Goal: Task Accomplishment & Management: Complete application form

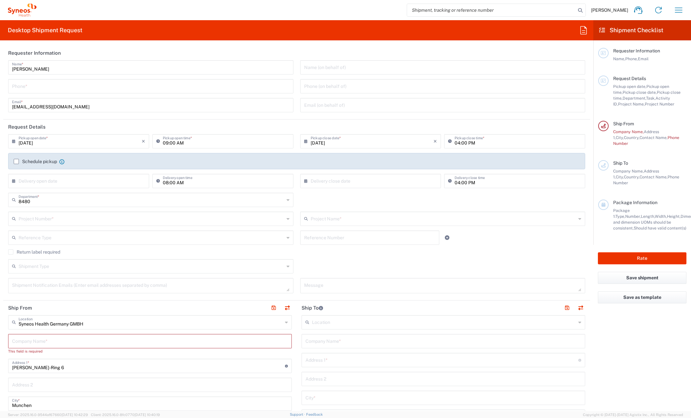
drag, startPoint x: 669, startPoint y: 23, endPoint x: 689, endPoint y: 7, distance: 25.7
click at [403, 10] on div "Thi Chu Home Shipment estimator Shipment tracking Desktop shipment request My s…" at bounding box center [362, 10] width 652 height 16
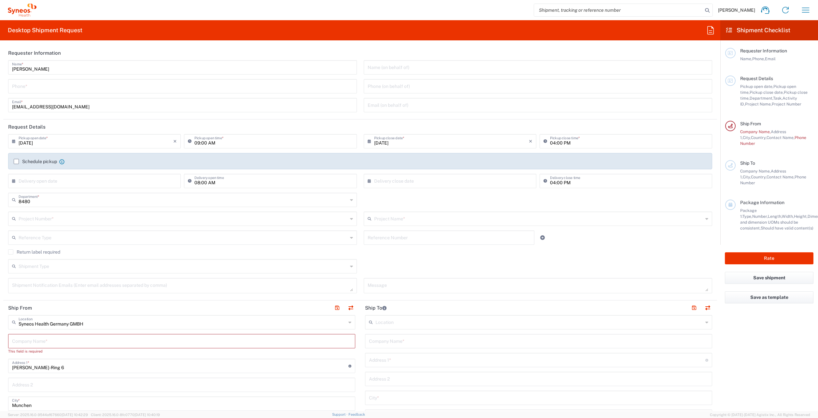
click at [95, 141] on input "[DATE]" at bounding box center [96, 140] width 155 height 11
click at [93, 191] on span "13" at bounding box center [94, 190] width 9 height 9
drag, startPoint x: 199, startPoint y: 143, endPoint x: 196, endPoint y: 156, distance: 13.0
click at [199, 144] on input "09:00 AM" at bounding box center [273, 140] width 158 height 11
type input "14:00 AM"
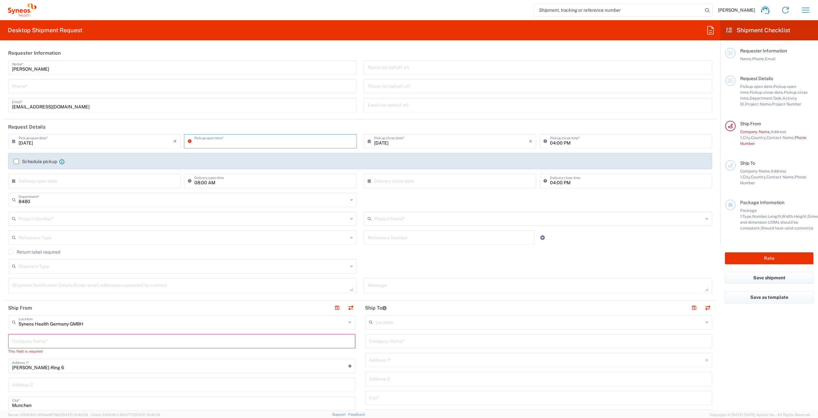
click at [410, 144] on input "[DATE]" at bounding box center [451, 140] width 155 height 11
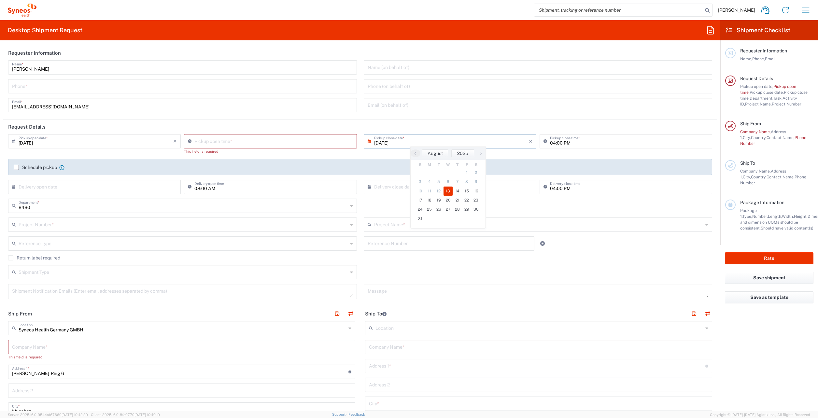
click at [551, 143] on input "04:00 PM" at bounding box center [629, 140] width 158 height 11
click at [209, 145] on input "01:38 PM" at bounding box center [273, 140] width 158 height 11
type input "02:38 PM"
click at [269, 124] on header "Request Details" at bounding box center [359, 126] width 713 height 15
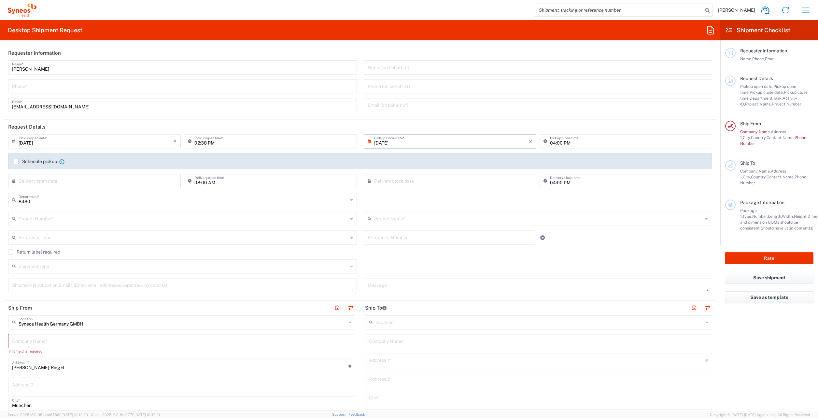
click at [476, 145] on input "[DATE]" at bounding box center [451, 140] width 155 height 11
click at [459, 192] on span "14" at bounding box center [456, 190] width 9 height 9
type input "08/14/2025"
click at [406, 126] on header "Request Details" at bounding box center [359, 126] width 713 height 15
click at [63, 183] on input "text" at bounding box center [96, 180] width 155 height 11
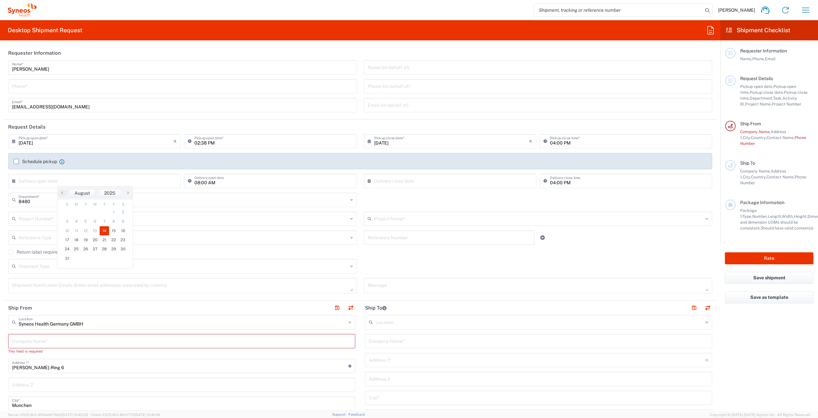
click at [107, 230] on span "14" at bounding box center [104, 230] width 9 height 9
type input "08/14/2025"
click at [401, 181] on input "text" at bounding box center [451, 180] width 155 height 11
click at [432, 241] on span "18" at bounding box center [429, 239] width 9 height 9
type input "[DATE]"
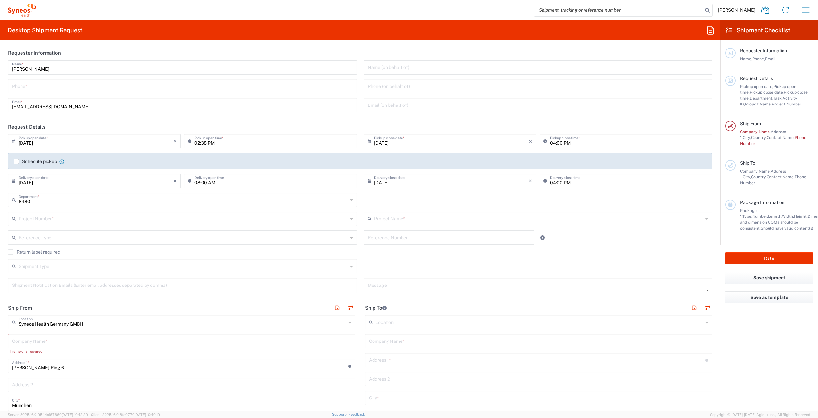
click at [408, 220] on input "text" at bounding box center [538, 218] width 329 height 11
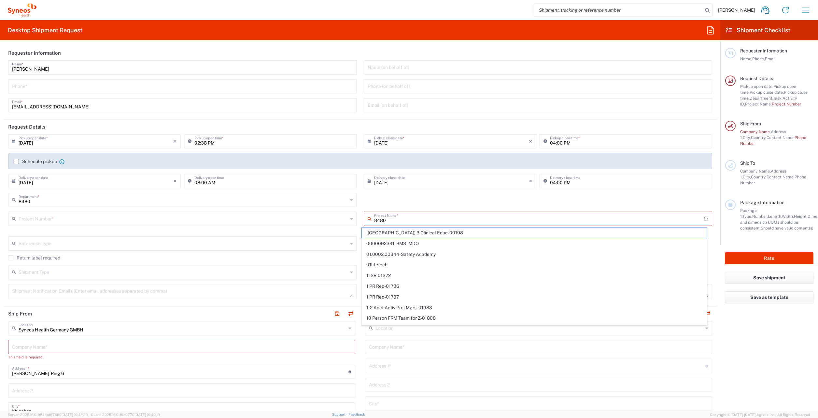
type input "8480"
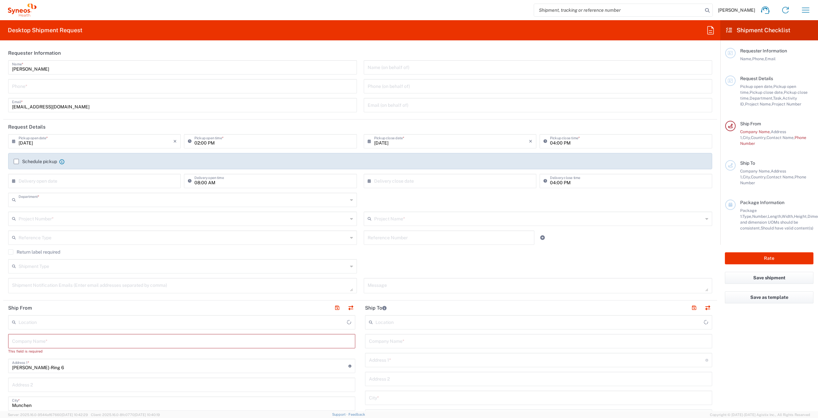
type input "8480"
type input "[GEOGRAPHIC_DATA]"
type input "Syneos Health Germany GMBH"
click at [168, 187] on div "× Delivery open date" at bounding box center [94, 181] width 173 height 14
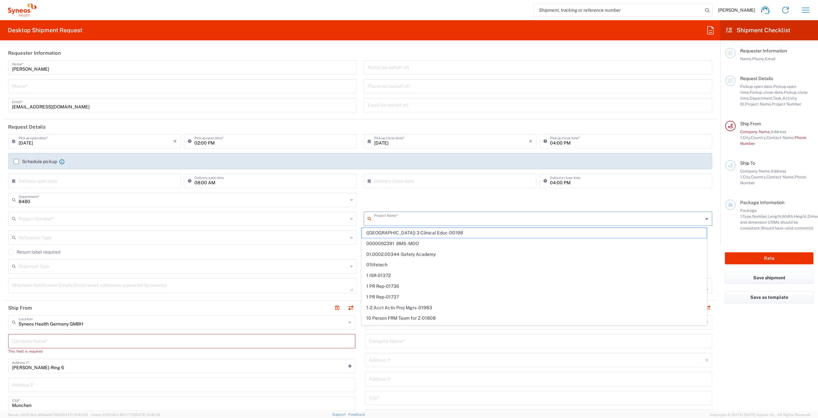
click at [473, 218] on input "text" at bounding box center [538, 218] width 329 height 11
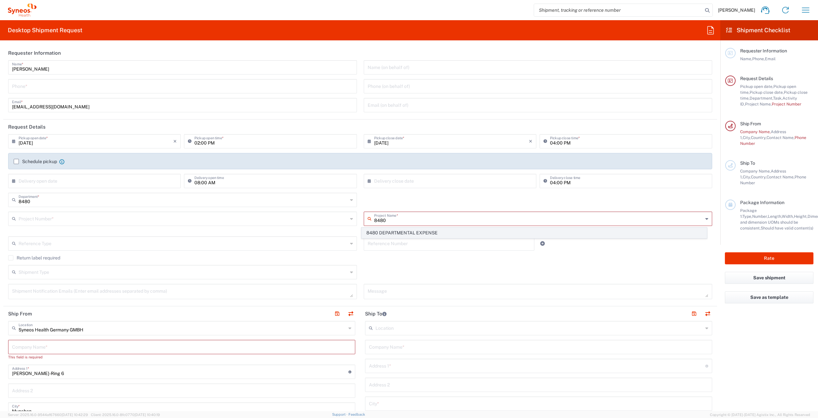
click at [449, 230] on span "8480 DEPARTMENTAL EXPENSE" at bounding box center [534, 233] width 345 height 10
type input "8480 DEPARTMENTAL EXPENSE"
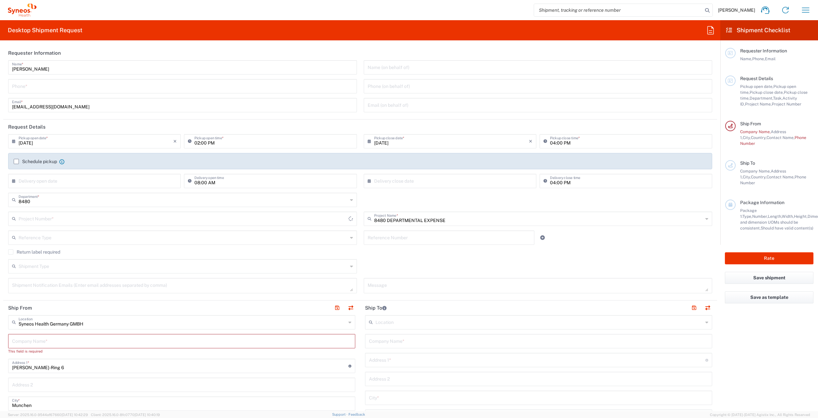
type input "8480 DEPARTMENTAL EXPENSE"
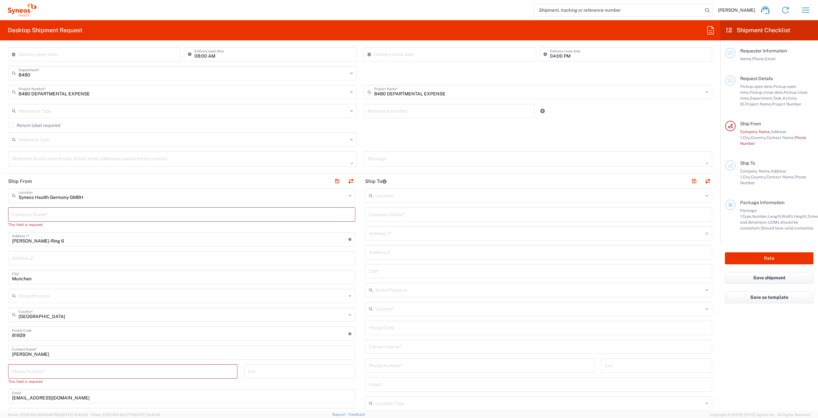
scroll to position [130, 0]
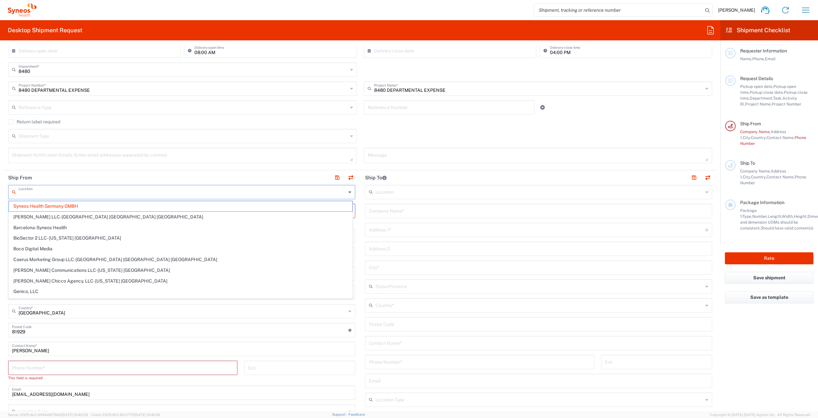
click at [59, 191] on input "text" at bounding box center [182, 191] width 327 height 11
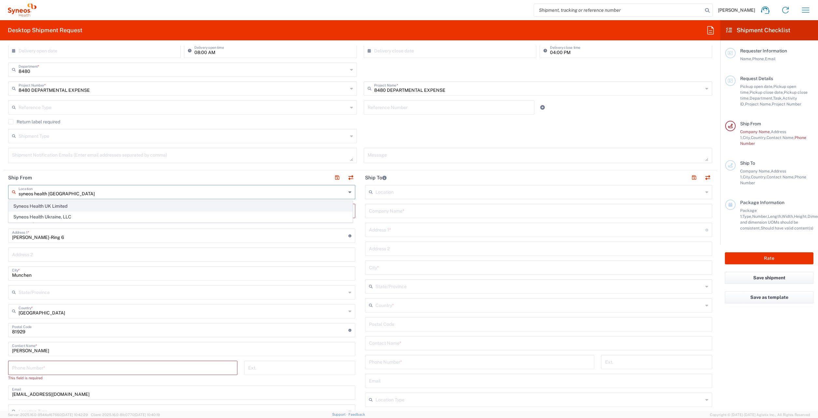
click at [66, 204] on span "Syneos Health UK Limited" at bounding box center [180, 206] width 343 height 10
type input "Syneos Health UK Limited"
type input "[STREET_ADDRESS],"
type input "[GEOGRAPHIC_DATA]"
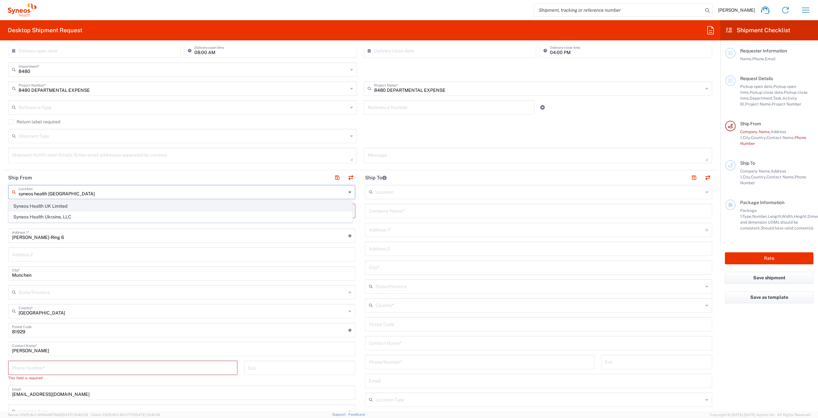
type input "[GEOGRAPHIC_DATA]"
type input "GU14 7BF"
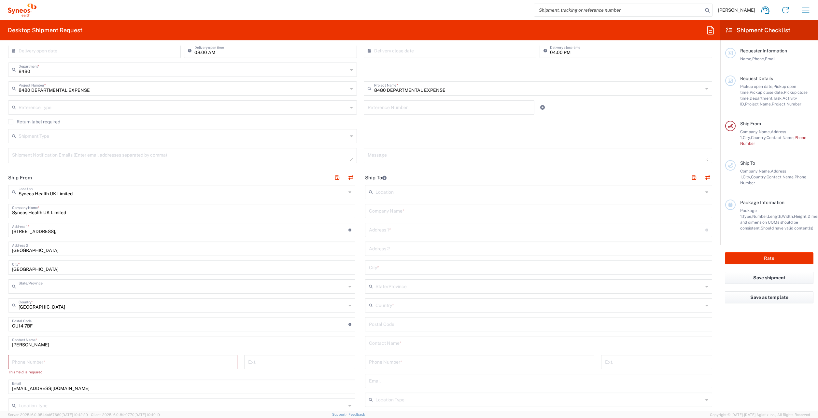
type input "[GEOGRAPHIC_DATA]"
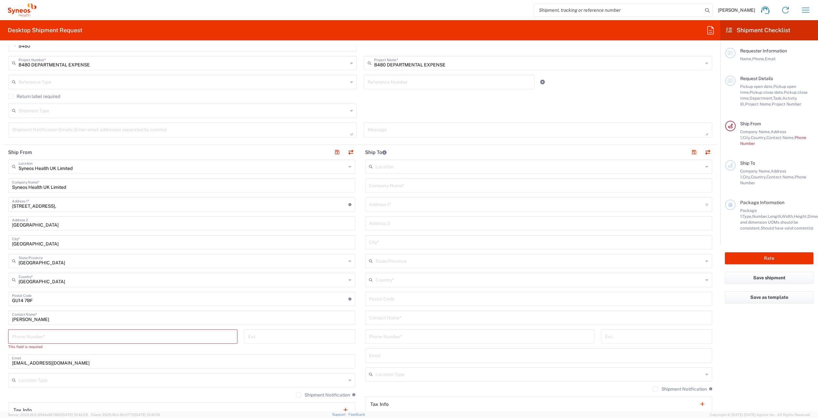
scroll to position [163, 0]
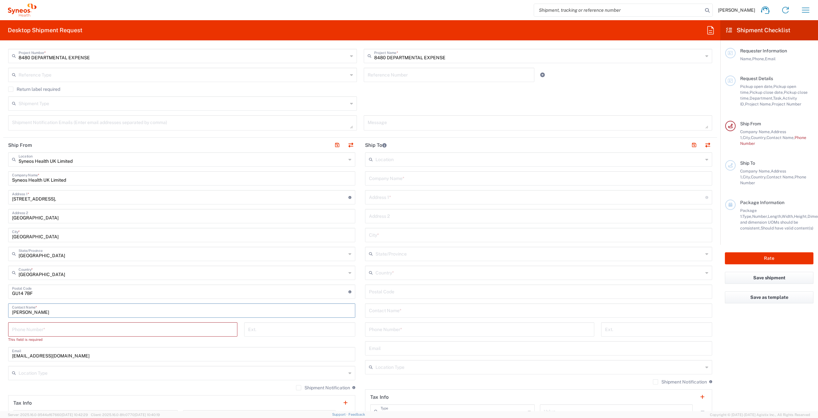
drag, startPoint x: 32, startPoint y: 311, endPoint x: 13, endPoint y: 312, distance: 18.9
click at [13, 312] on input "[PERSON_NAME]" at bounding box center [181, 309] width 339 height 11
type input "[PERSON_NAME]"
click at [30, 330] on input "tel" at bounding box center [122, 328] width 221 height 11
type input "07802741374"
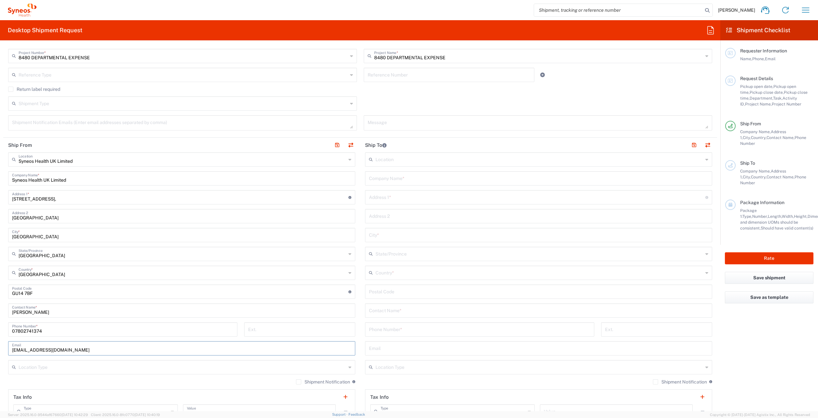
drag, startPoint x: 27, startPoint y: 350, endPoint x: 30, endPoint y: 357, distance: 7.7
click at [27, 350] on input "[EMAIL_ADDRESS][DOMAIN_NAME]" at bounding box center [181, 347] width 339 height 11
type input "[PERSON_NAME][EMAIL_ADDRESS][PERSON_NAME][DOMAIN_NAME]"
click at [394, 157] on input "text" at bounding box center [538, 158] width 327 height 11
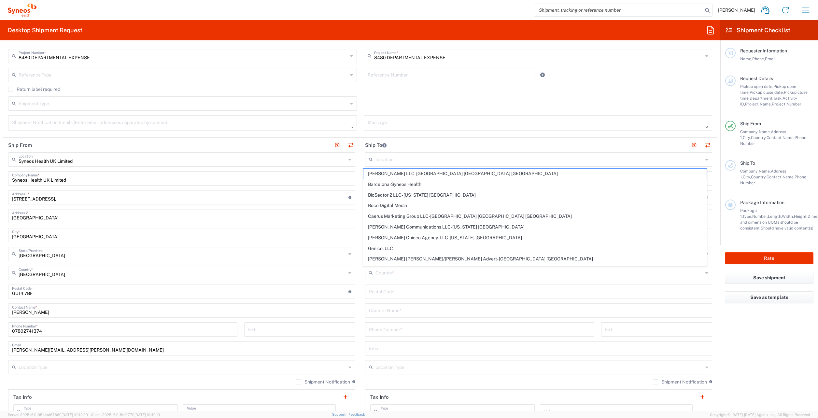
drag, startPoint x: 441, startPoint y: 143, endPoint x: 432, endPoint y: 153, distance: 13.6
click at [441, 143] on header "Ship To" at bounding box center [538, 145] width 357 height 15
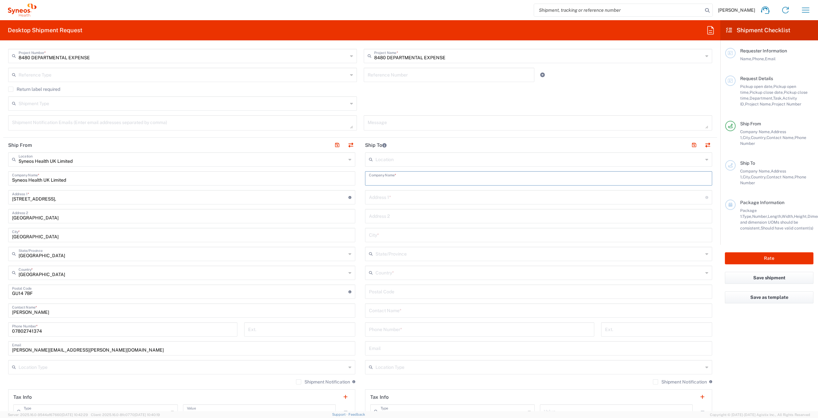
click at [414, 182] on input "text" at bounding box center [538, 177] width 339 height 11
paste input "[PERSON_NAME]"
click at [373, 181] on input "[PERSON_NAME]" at bounding box center [538, 177] width 339 height 11
drag, startPoint x: 400, startPoint y: 179, endPoint x: 363, endPoint y: 183, distance: 36.7
click at [365, 183] on div "[PERSON_NAME] Company Name *" at bounding box center [538, 178] width 347 height 14
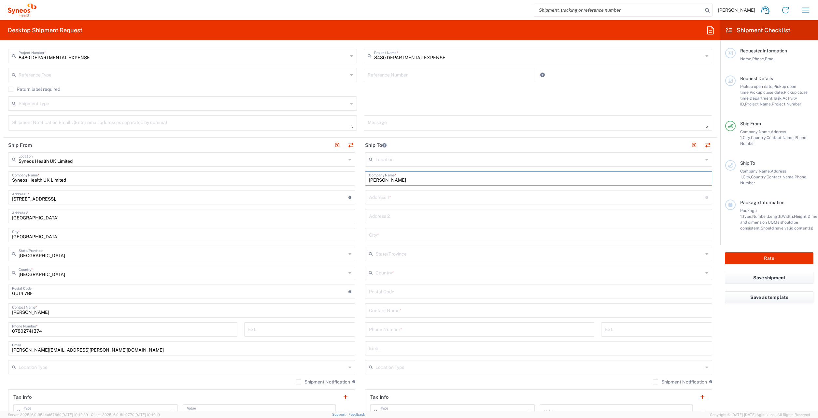
type input "[PERSON_NAME]"
click at [387, 315] on input "text" at bounding box center [538, 309] width 339 height 11
paste input "[PERSON_NAME]"
type input "[PERSON_NAME]"
drag, startPoint x: 437, startPoint y: 204, endPoint x: 436, endPoint y: 200, distance: 4.2
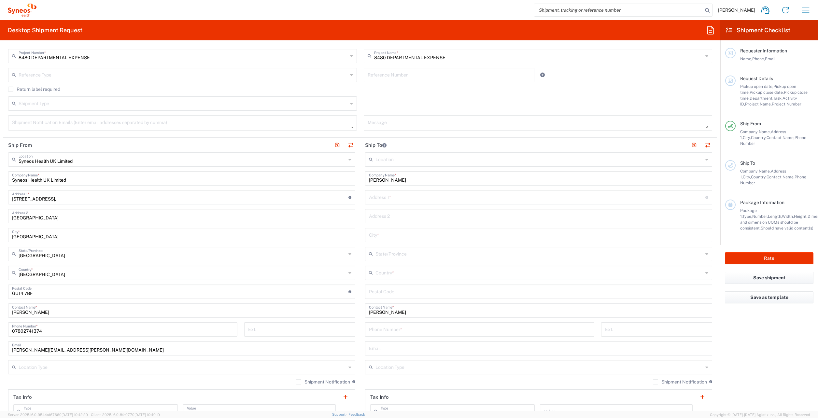
click at [437, 203] on div "Address 1 * For cross streets use street names with '&' or 'and' in between. Fo…" at bounding box center [538, 197] width 347 height 14
click at [436, 200] on input "text" at bounding box center [537, 196] width 336 height 11
paste input "[STREET_ADDRESS]"
type input "[STREET_ADDRESS]"
click at [401, 235] on input "text" at bounding box center [538, 234] width 339 height 11
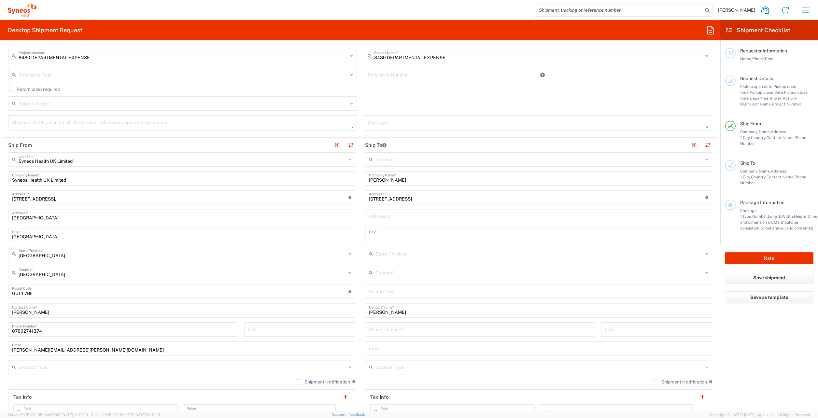
paste input "[GEOGRAPHIC_DATA]"
type input "[GEOGRAPHIC_DATA]"
click at [390, 290] on input "undefined" at bounding box center [538, 290] width 339 height 11
paste input "76149"
type input "76149"
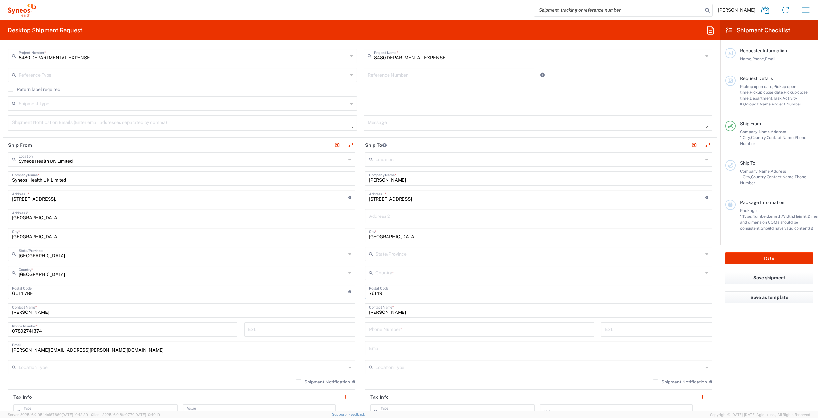
click at [391, 274] on input "text" at bounding box center [538, 272] width 327 height 11
click at [368, 299] on span "[GEOGRAPHIC_DATA]" at bounding box center [534, 298] width 343 height 10
type input "[GEOGRAPHIC_DATA]"
type input "Sender/Shipper"
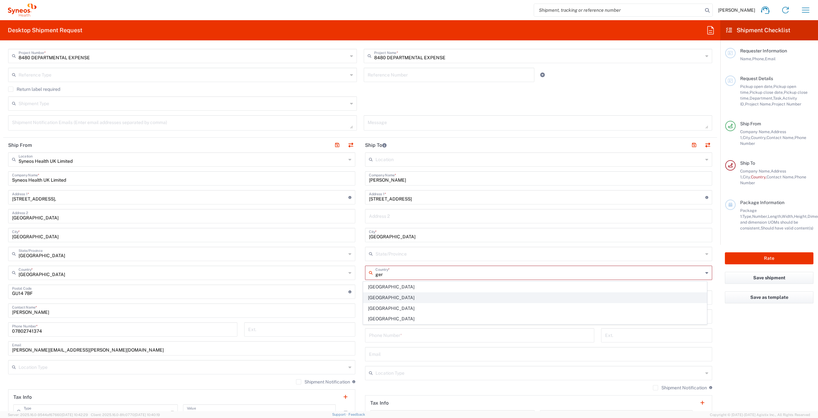
type input "Delivery Duty Paid"
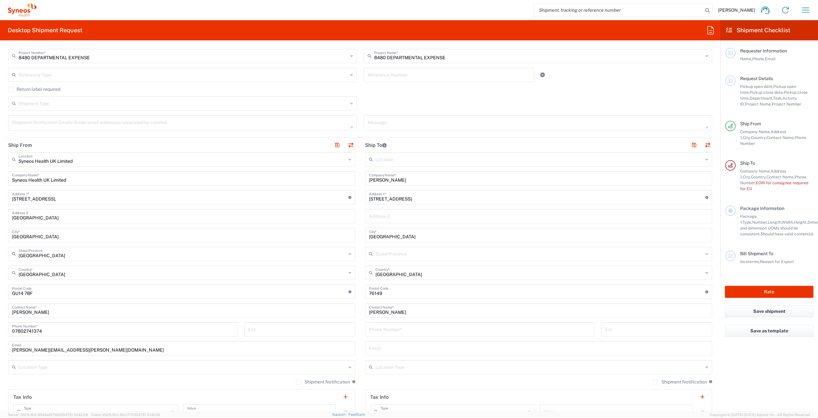
click at [433, 328] on input "tel" at bounding box center [479, 328] width 221 height 11
drag, startPoint x: 51, startPoint y: 330, endPoint x: 1, endPoint y: 331, distance: 49.8
click at [1, 331] on form "Requester Information [PERSON_NAME] Name * Phone * [EMAIL_ADDRESS][DOMAIN_NAME]…" at bounding box center [360, 229] width 720 height 366
click at [388, 331] on input "tel" at bounding box center [479, 328] width 221 height 11
paste input "07802741374"
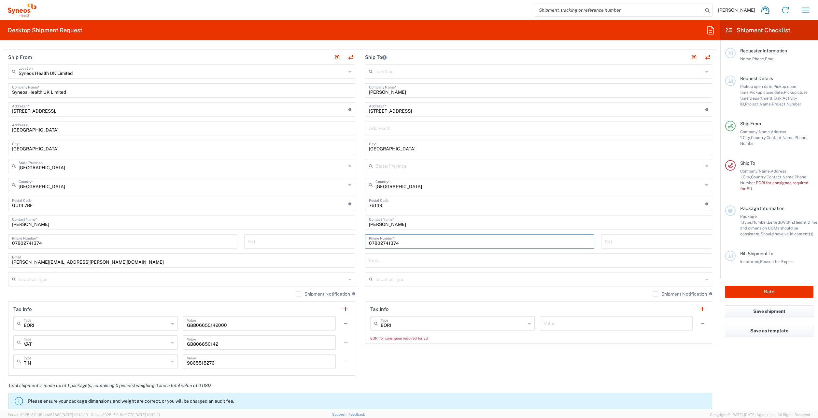
scroll to position [260, 0]
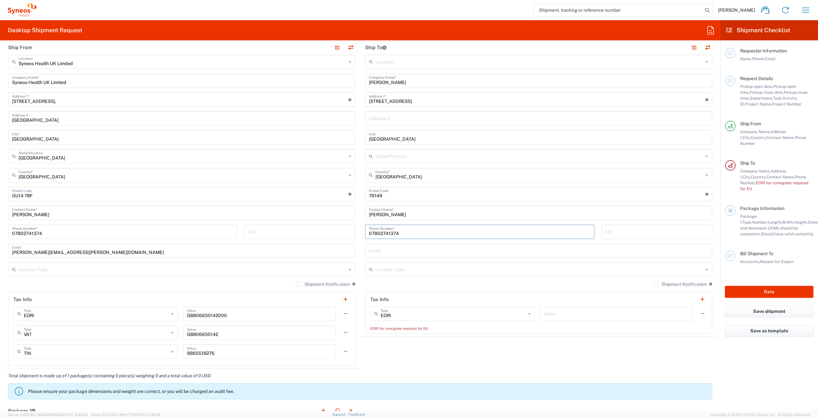
type input "07802741374"
click at [423, 358] on agx-shipment-stop-widget "Ship To Location [PERSON_NAME] LLC-[GEOGRAPHIC_DATA] [GEOGRAPHIC_DATA] [GEOGRAP…" at bounding box center [538, 204] width 357 height 328
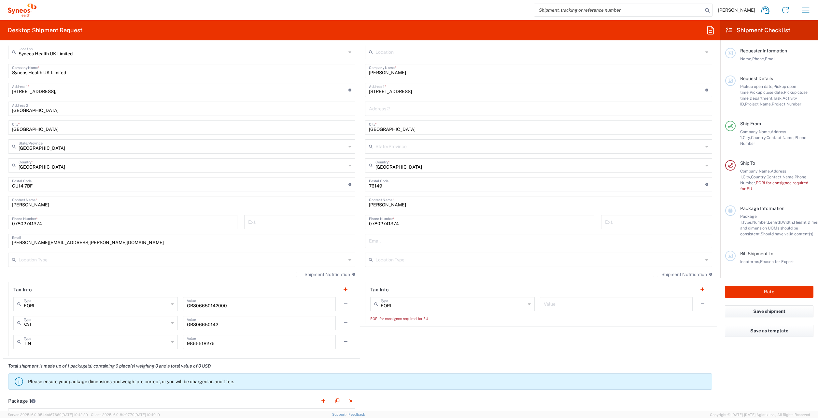
scroll to position [293, 0]
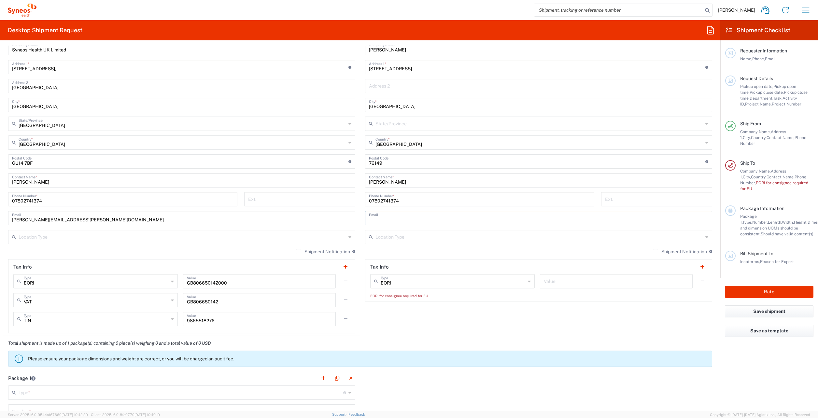
click at [388, 216] on input "text" at bounding box center [538, 217] width 339 height 11
click at [378, 235] on input "text" at bounding box center [538, 236] width 327 height 11
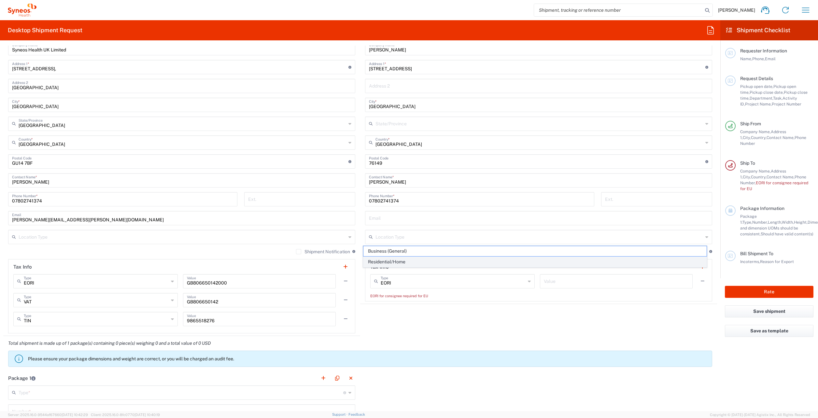
click at [387, 262] on span "Residential/Home" at bounding box center [534, 262] width 343 height 10
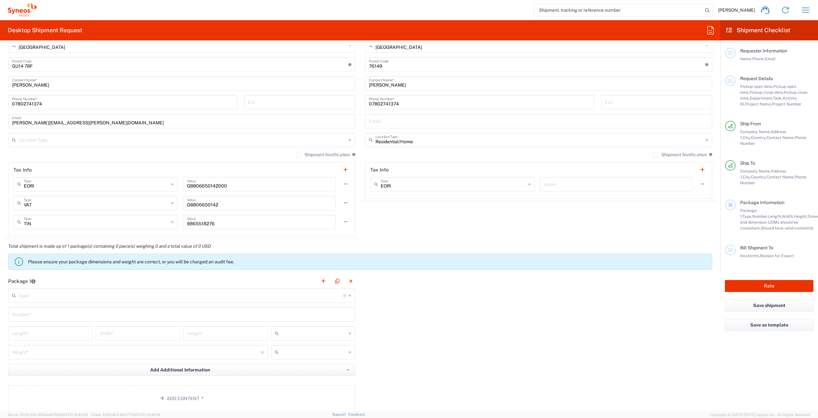
scroll to position [391, 0]
type input "Residential/Home"
click at [386, 140] on input "Residential/Home" at bounding box center [538, 138] width 327 height 11
click at [221, 138] on input "text" at bounding box center [182, 138] width 327 height 11
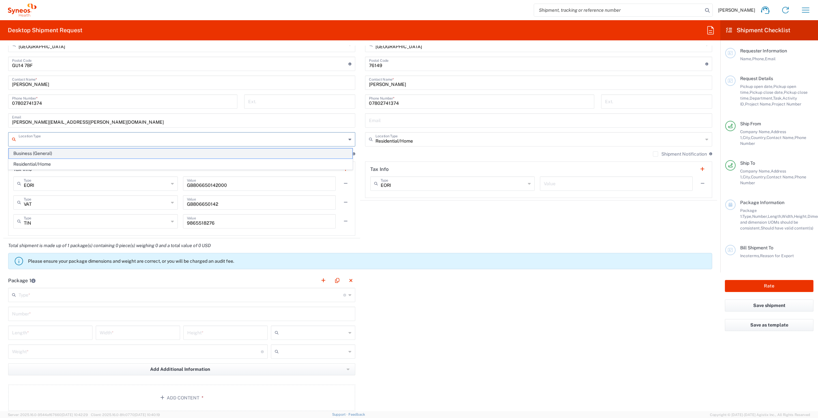
click at [31, 151] on span "Business (General)" at bounding box center [180, 153] width 343 height 10
type input "Business (General)"
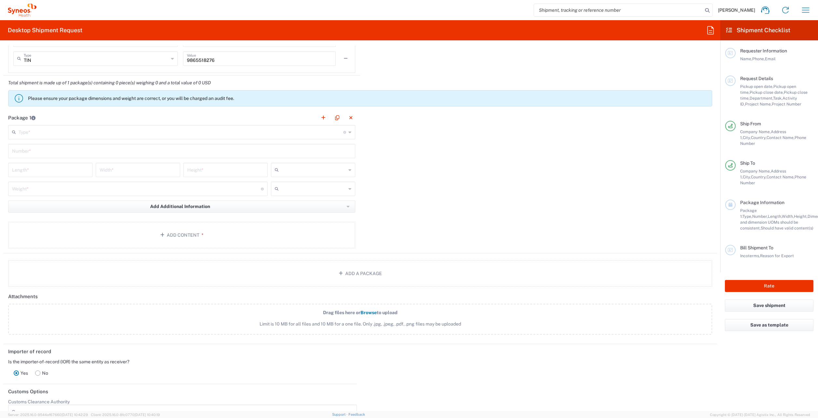
scroll to position [521, 0]
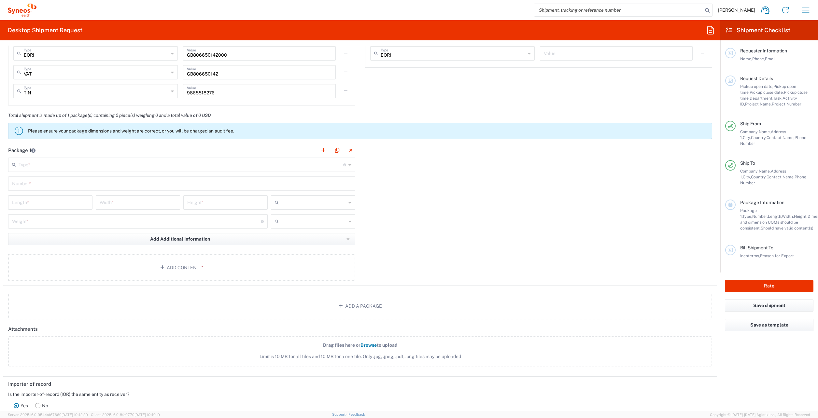
click at [52, 162] on input "text" at bounding box center [181, 164] width 325 height 11
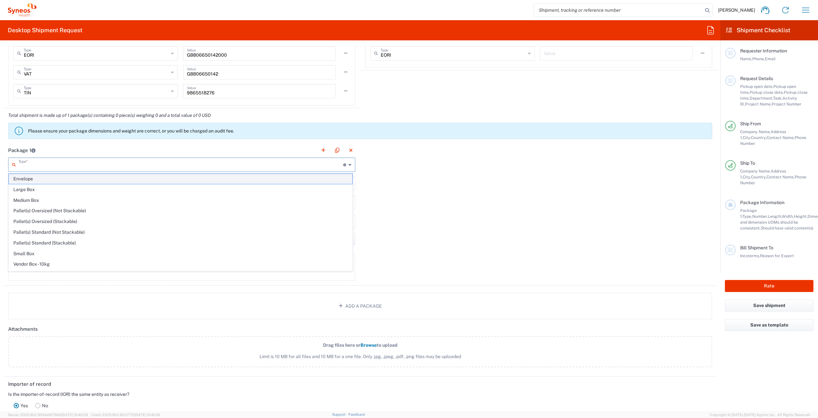
click at [33, 175] on span "Envelope" at bounding box center [180, 179] width 343 height 10
type input "Envelope"
type input "1"
type input "9.5"
type input "12.5"
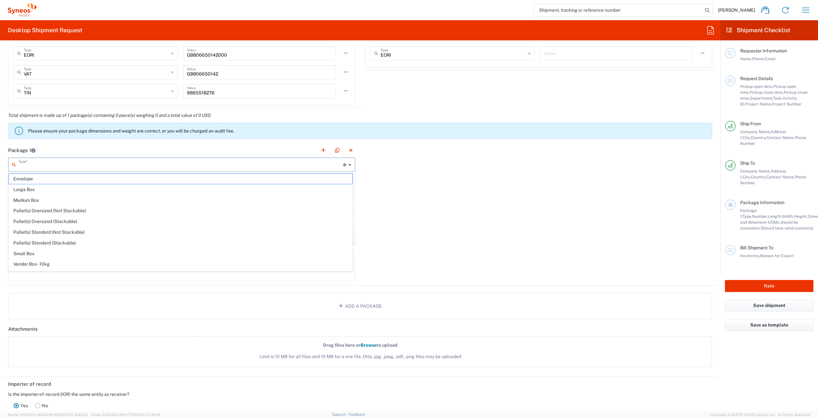
type input "0.25"
type input "in"
type input "0.45"
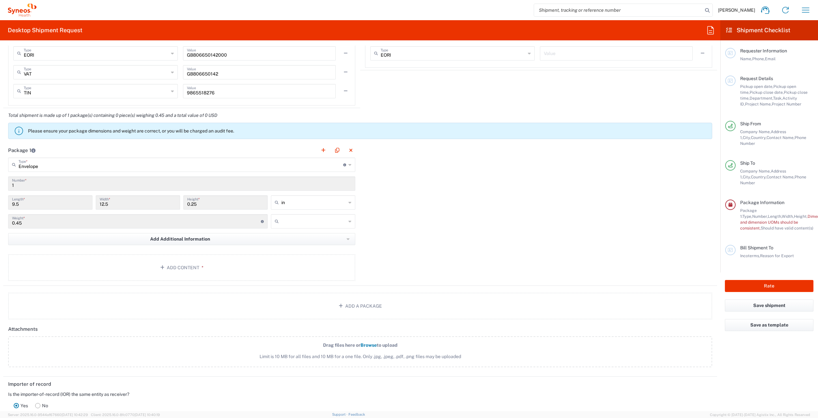
click at [499, 252] on div "Package 1 Envelope Type * Material used to package goods Envelope Large Box Med…" at bounding box center [359, 214] width 713 height 143
click at [298, 201] on input "in" at bounding box center [313, 202] width 65 height 10
click at [284, 227] on span "cm" at bounding box center [310, 227] width 82 height 10
type input "24.13"
type input "31.75"
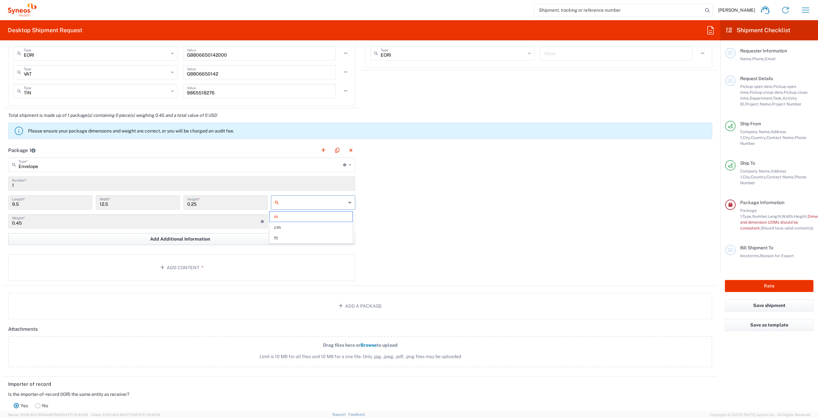
type input "0.64"
type input "cm"
click at [284, 226] on input "text" at bounding box center [313, 221] width 65 height 10
click at [285, 236] on span "kgs" at bounding box center [310, 235] width 82 height 10
type input "kgs"
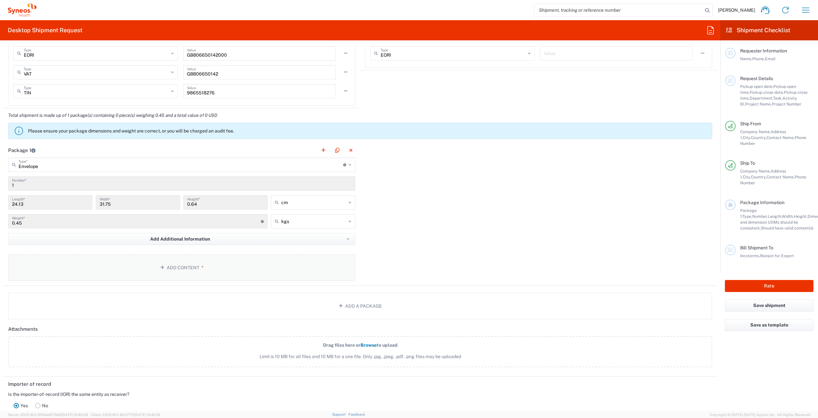
click at [120, 261] on button "Add Content *" at bounding box center [181, 267] width 347 height 27
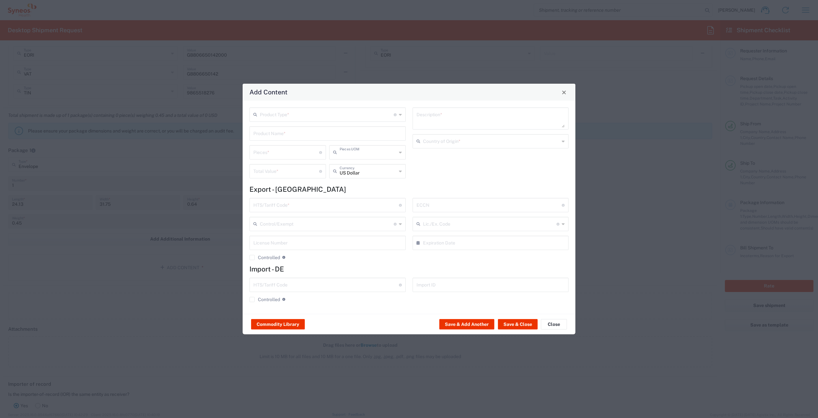
click at [370, 154] on input "text" at bounding box center [367, 151] width 57 height 11
click at [346, 113] on input "text" at bounding box center [327, 113] width 134 height 11
type input "Each"
click at [300, 128] on span "Documents" at bounding box center [327, 129] width 155 height 10
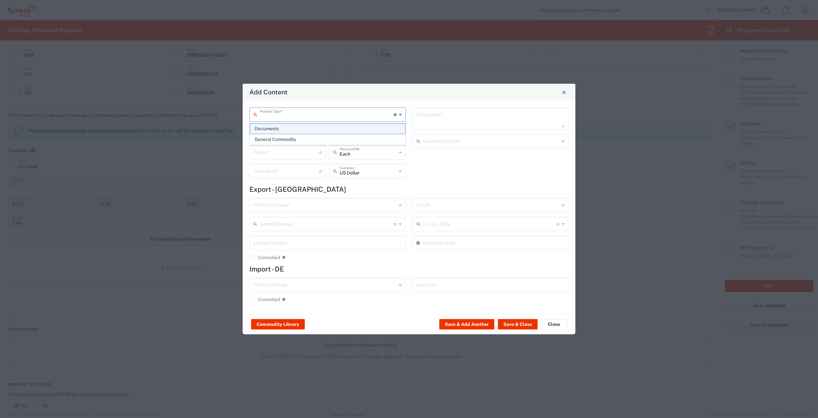
type input "Documents"
type input "1"
type textarea "Documents"
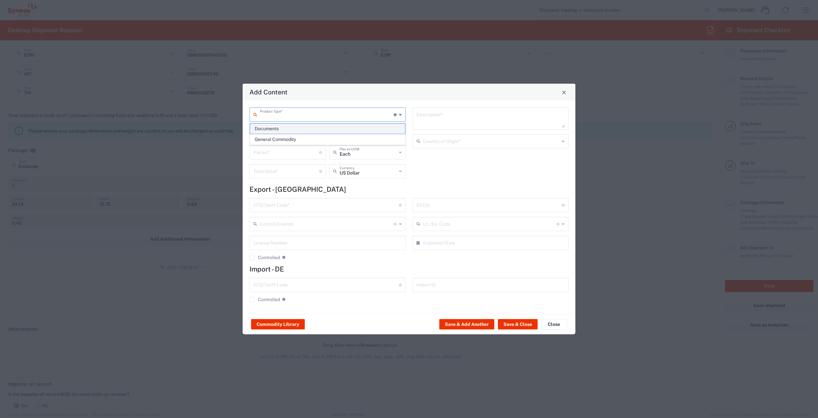
type input "[GEOGRAPHIC_DATA]"
type input "0000.00.0000"
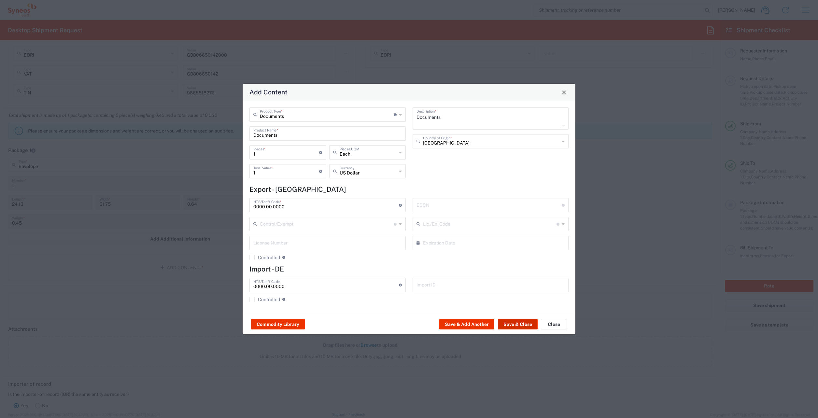
click at [518, 324] on button "Save & Close" at bounding box center [518, 324] width 40 height 10
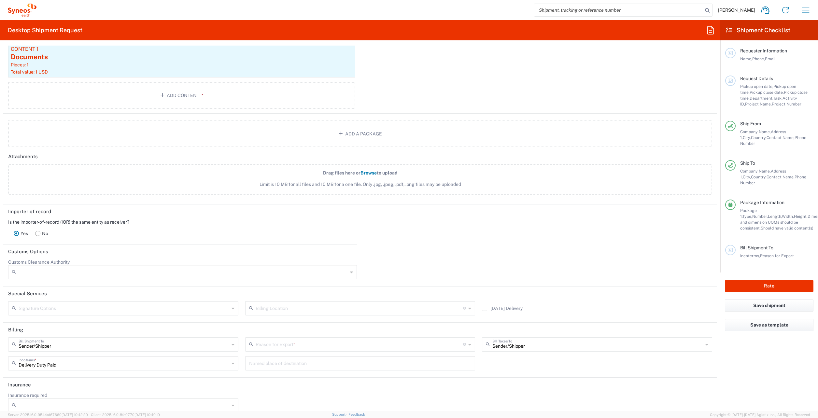
scroll to position [740, 0]
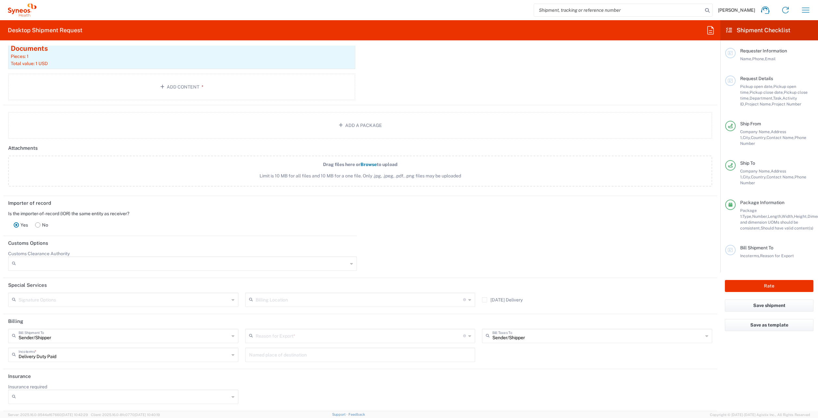
click at [285, 337] on input "text" at bounding box center [360, 335] width 208 height 11
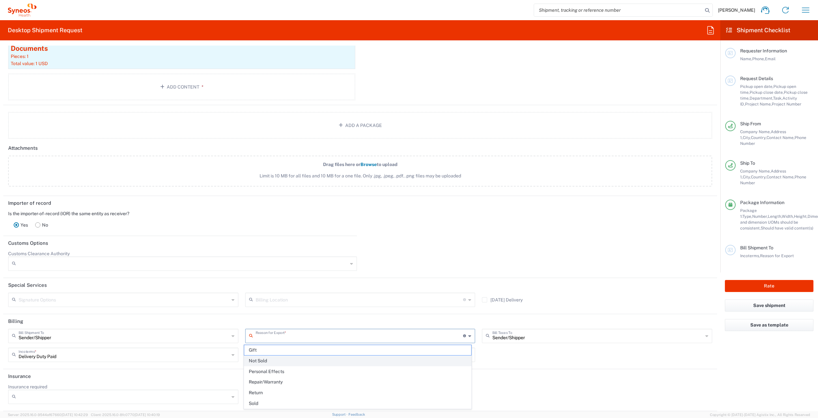
click at [281, 363] on span "Not Sold" at bounding box center [357, 361] width 227 height 10
type input "Not Sold"
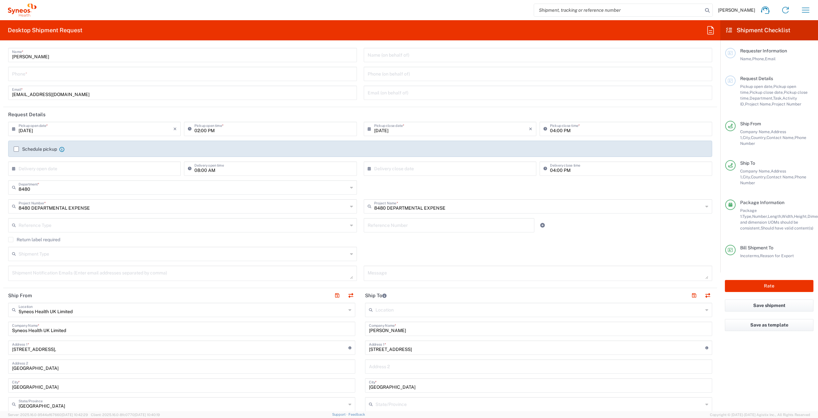
scroll to position [0, 0]
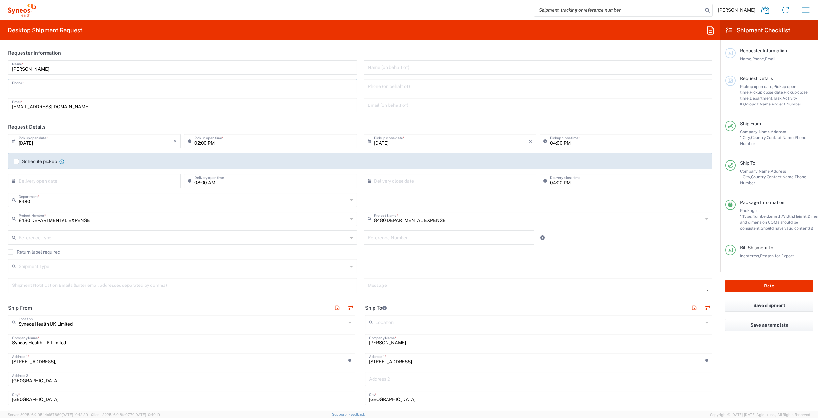
click at [30, 88] on input "tel" at bounding box center [182, 85] width 341 height 11
type input "01771457023"
click at [154, 48] on header "Requester Information" at bounding box center [359, 53] width 713 height 15
click at [86, 184] on input "text" at bounding box center [96, 180] width 155 height 11
click at [97, 229] on span "13" at bounding box center [94, 230] width 9 height 9
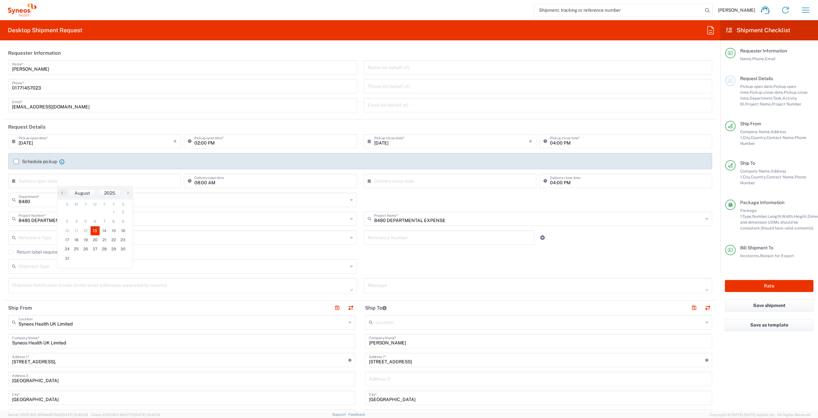
type input "[DATE]"
click at [382, 181] on input "text" at bounding box center [451, 180] width 155 height 11
click at [429, 241] on span "18" at bounding box center [429, 239] width 9 height 9
type input "[DATE]"
click at [420, 197] on div "8480 Department * 8480 3000 3100 3109 3110 3111 3112 3125 3130 3135 3136 3150 3…" at bounding box center [360, 202] width 711 height 19
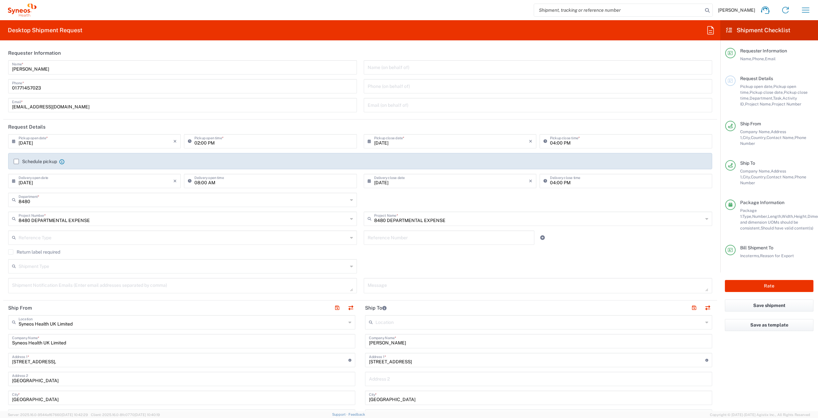
click at [615, 203] on div "8480 Department * 8480 3000 3100 3109 3110 3111 3112 3125 3130 3135 3136 3150 3…" at bounding box center [360, 202] width 711 height 19
click at [757, 90] on div "Pickup open date, Pickup open time, Pickup close date, Pickup close time, Depar…" at bounding box center [776, 95] width 73 height 23
click at [731, 79] on icon at bounding box center [729, 80] width 5 height 5
click at [731, 83] on icon at bounding box center [729, 80] width 5 height 5
click at [613, 197] on div "8480 Department * 8480 3000 3100 3109 3110 3111 3112 3125 3130 3135 3136 3150 3…" at bounding box center [360, 202] width 711 height 19
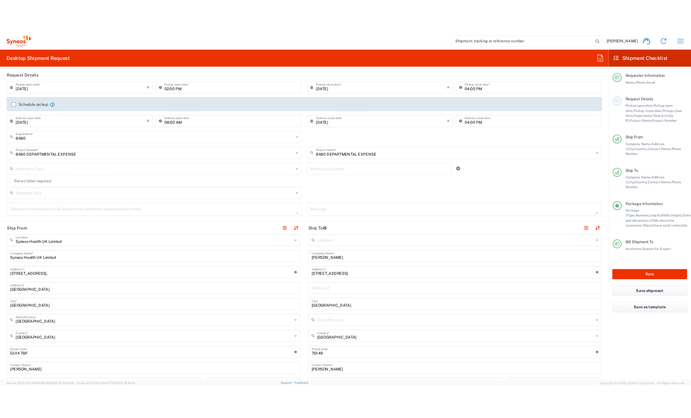
scroll to position [98, 0]
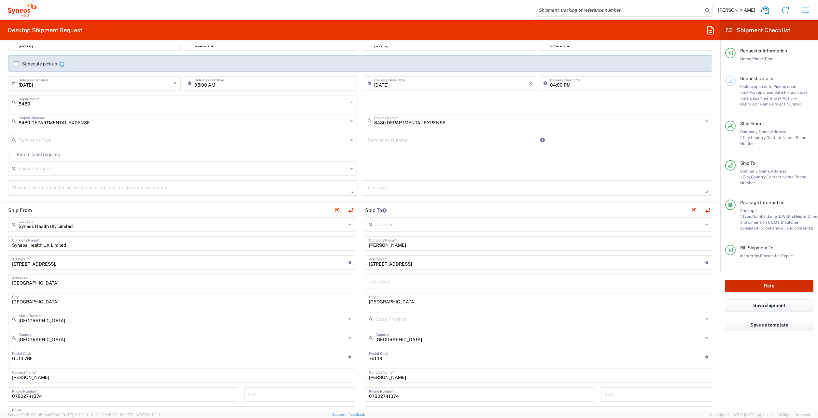
click at [780, 280] on button "Rate" at bounding box center [769, 286] width 89 height 12
type input "8480 DEPARTMENTAL EXPENSE"
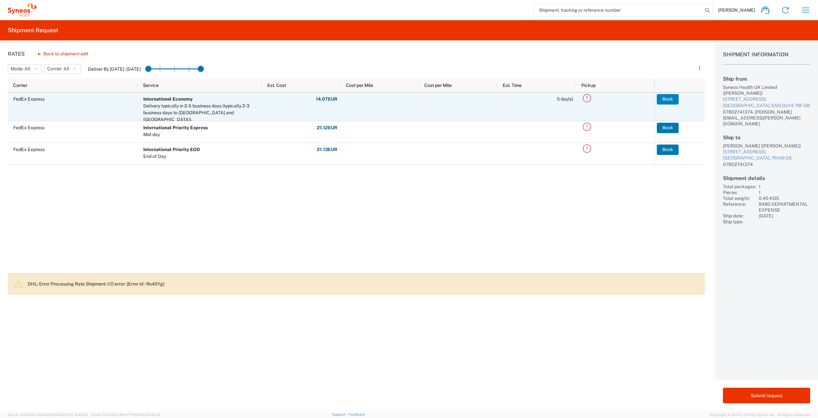
click at [663, 96] on button "Book" at bounding box center [667, 99] width 22 height 10
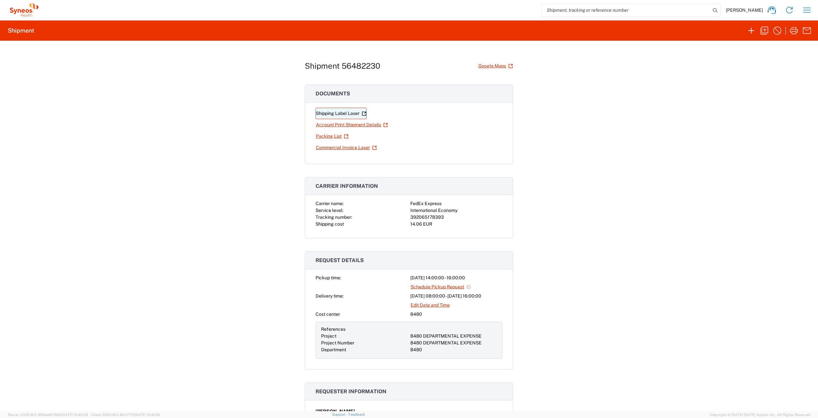
click at [342, 117] on link "Shipping Label Laser" at bounding box center [340, 113] width 51 height 11
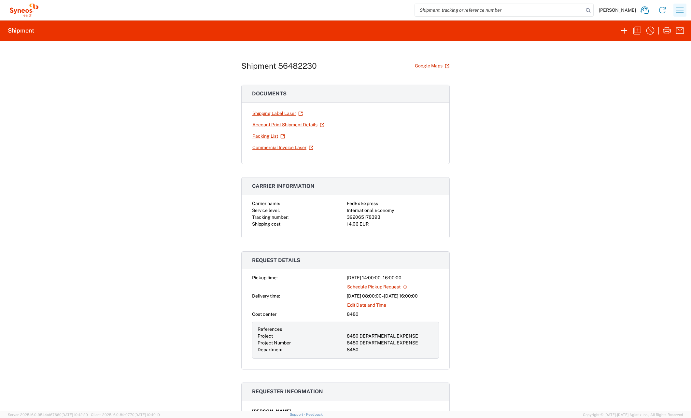
click at [683, 9] on icon "button" at bounding box center [679, 10] width 10 height 10
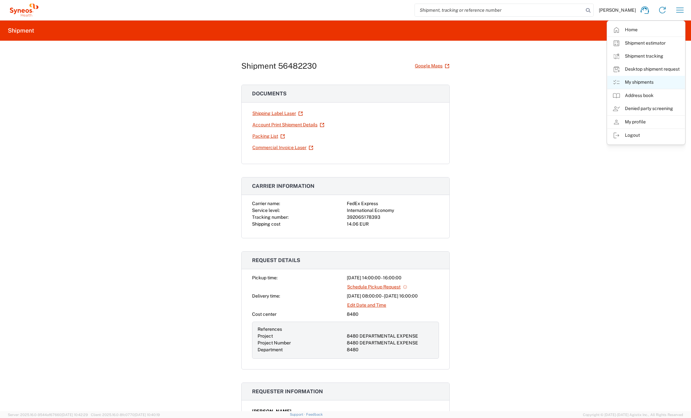
click at [643, 77] on link "My shipments" at bounding box center [645, 82] width 77 height 13
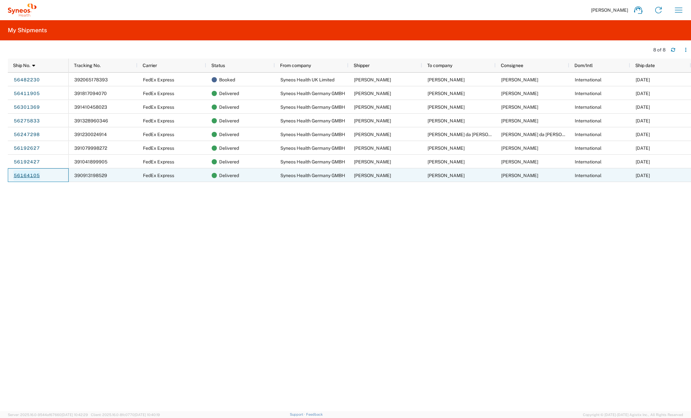
click at [32, 176] on link "56164105" at bounding box center [26, 175] width 27 height 10
click at [85, 174] on span "390913198529" at bounding box center [90, 175] width 33 height 5
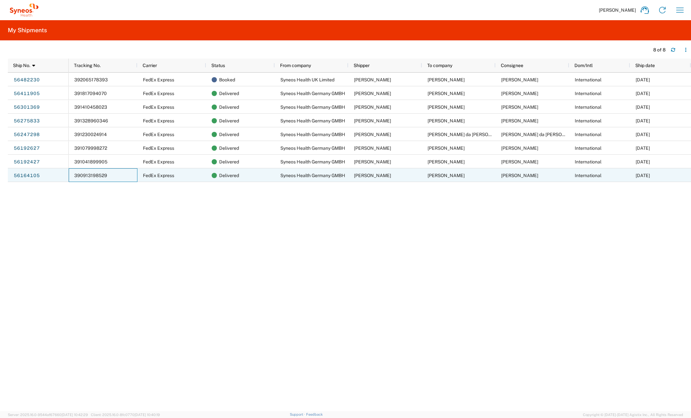
click at [85, 174] on span "390913198529" at bounding box center [90, 175] width 33 height 5
drag, startPoint x: 109, startPoint y: 175, endPoint x: 78, endPoint y: 176, distance: 30.3
click at [78, 176] on div "390913198529" at bounding box center [103, 175] width 69 height 14
click at [30, 173] on link "56164105" at bounding box center [26, 175] width 27 height 10
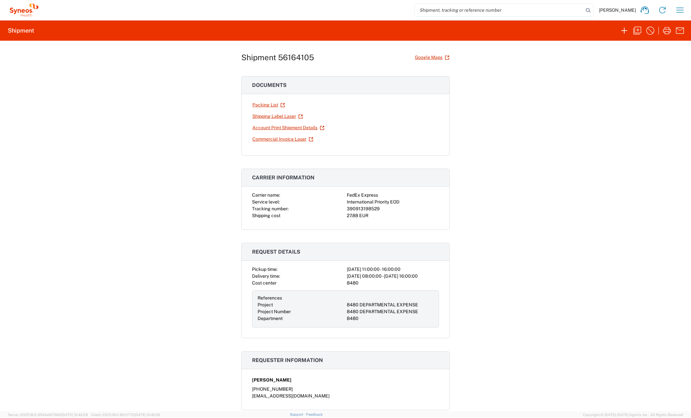
scroll to position [33, 0]
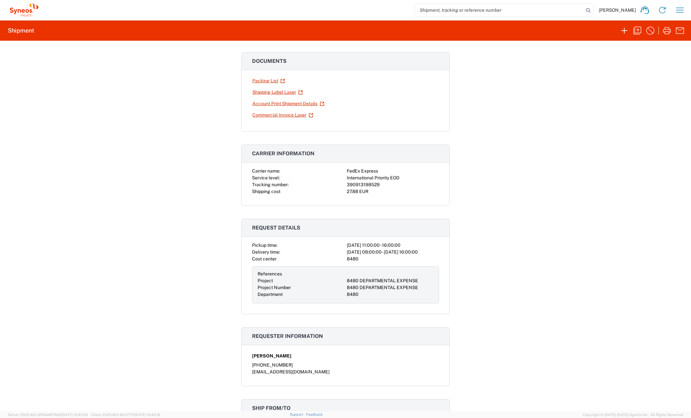
click at [362, 183] on div "390913198529" at bounding box center [393, 184] width 92 height 7
copy div "390913198529"
click at [358, 185] on div "390913198529" at bounding box center [393, 184] width 92 height 7
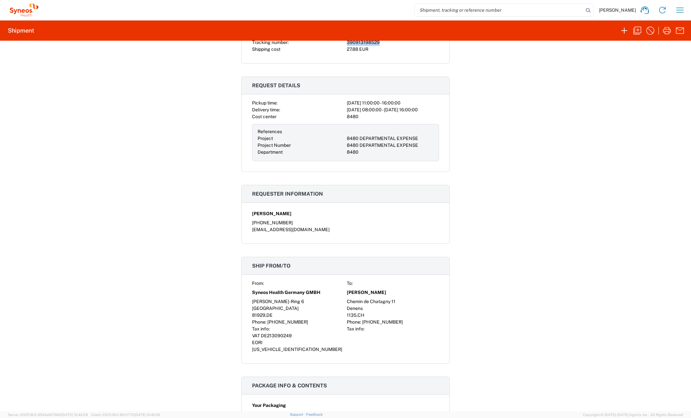
scroll to position [0, 0]
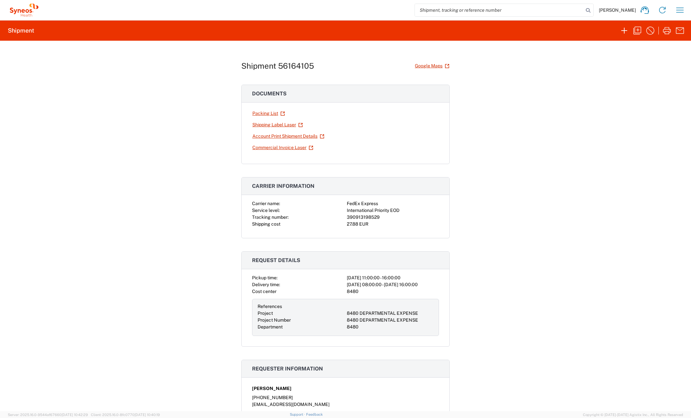
click at [484, 170] on div "Shipment 56164105 Google Maps Documents Packing List Shipping Label Laser Accou…" at bounding box center [345, 226] width 691 height 370
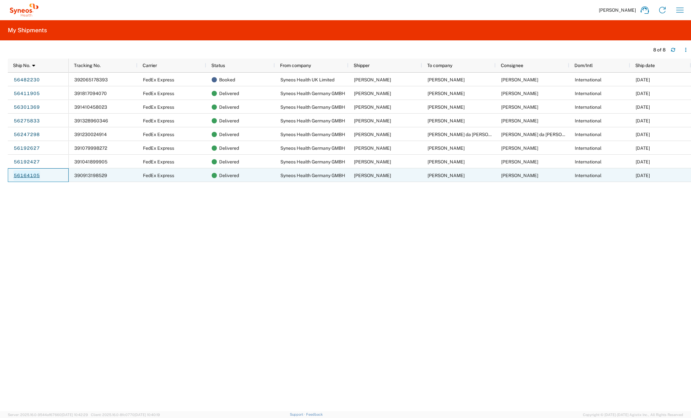
click at [36, 175] on link "56164105" at bounding box center [26, 175] width 27 height 10
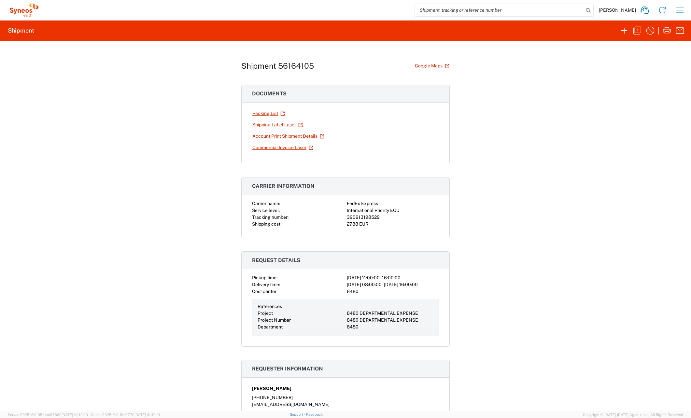
click at [366, 217] on div "390913198529" at bounding box center [393, 217] width 92 height 7
copy div "390913198529"
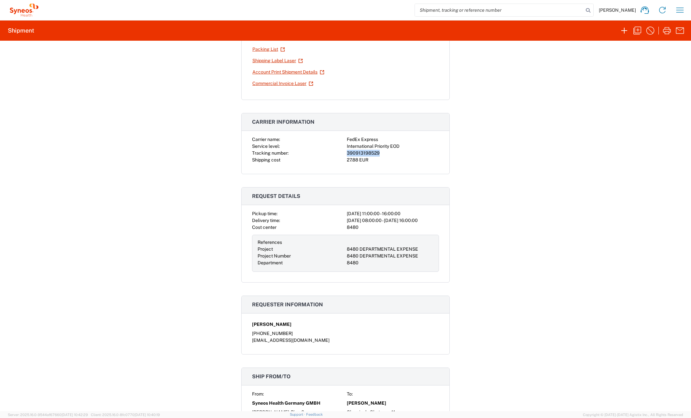
scroll to position [33, 0]
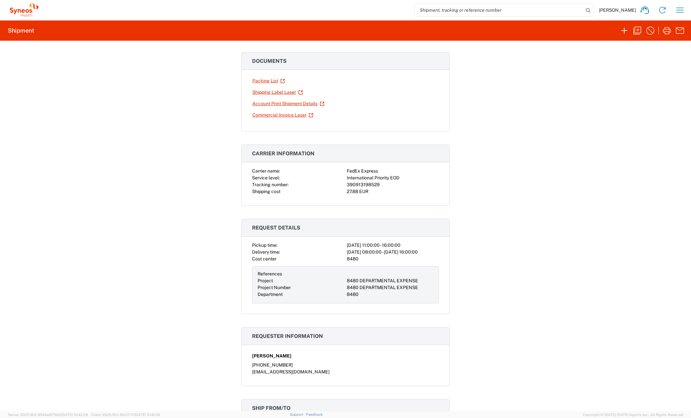
click at [527, 237] on div "Shipment 56164105 Google Maps Documents Packing List Shipping Label Laser Accou…" at bounding box center [345, 226] width 691 height 370
click at [665, 32] on icon "button" at bounding box center [667, 30] width 8 height 7
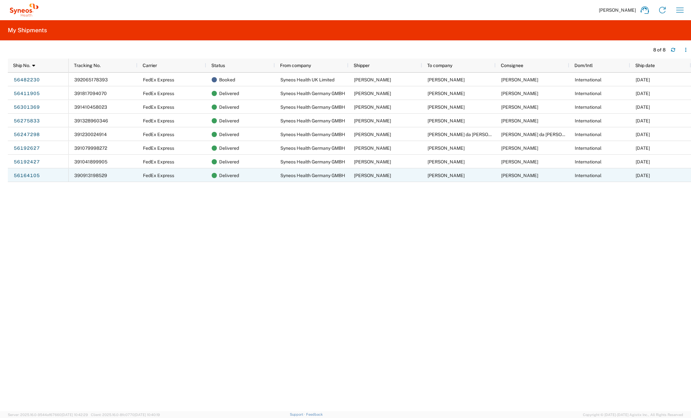
click at [64, 173] on div "56164105" at bounding box center [38, 175] width 61 height 14
click at [36, 173] on link "56164105" at bounding box center [26, 175] width 27 height 10
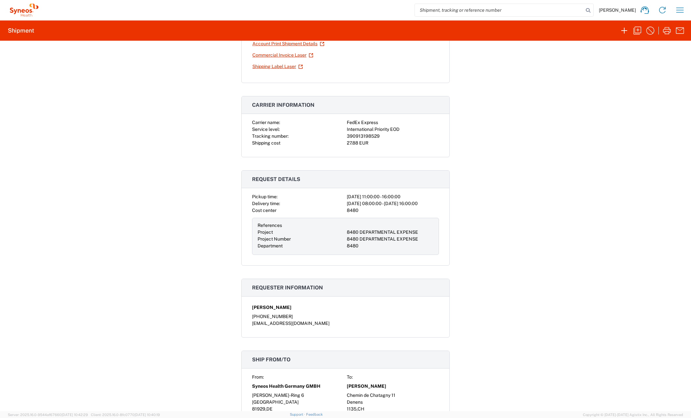
scroll to position [98, 0]
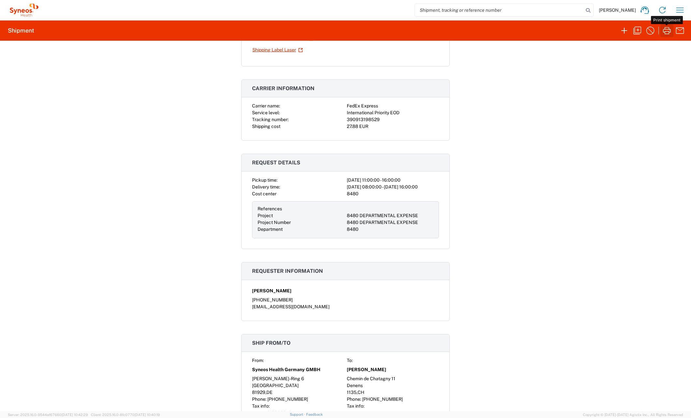
click at [671, 29] on icon "button" at bounding box center [666, 30] width 10 height 10
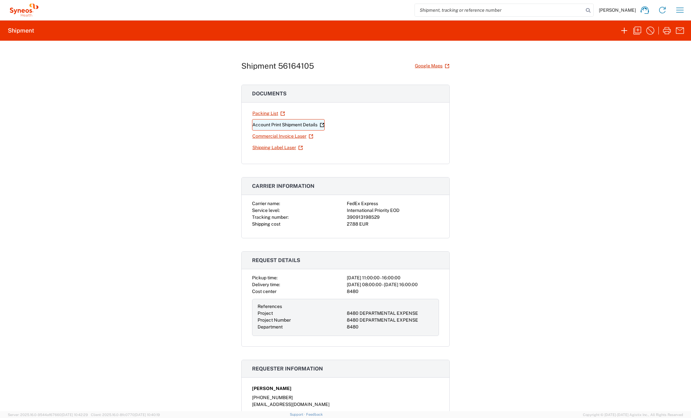
click at [288, 126] on link "Account Print Shipment Details" at bounding box center [288, 124] width 73 height 11
click at [276, 124] on link "Account Print Shipment Details" at bounding box center [288, 124] width 73 height 11
click at [276, 115] on link "Packing List" at bounding box center [268, 113] width 33 height 11
click at [273, 139] on link "Commercial Invoice Laser" at bounding box center [283, 136] width 62 height 11
